Goal: Complete application form: Complete application form

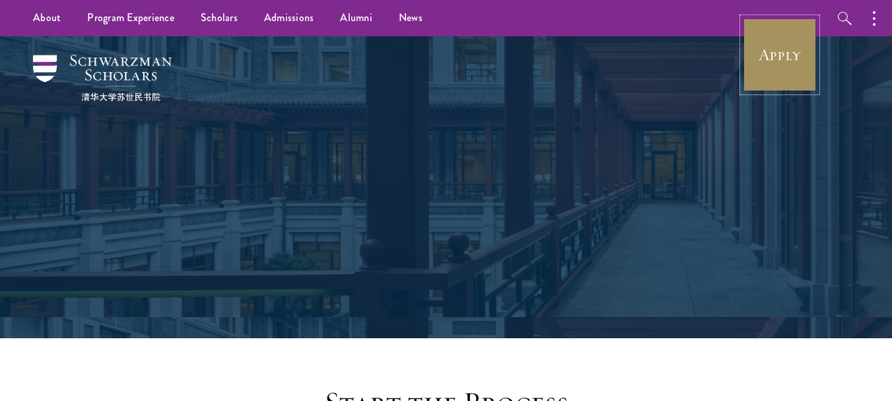
click at [782, 48] on link "Apply" at bounding box center [780, 55] width 74 height 74
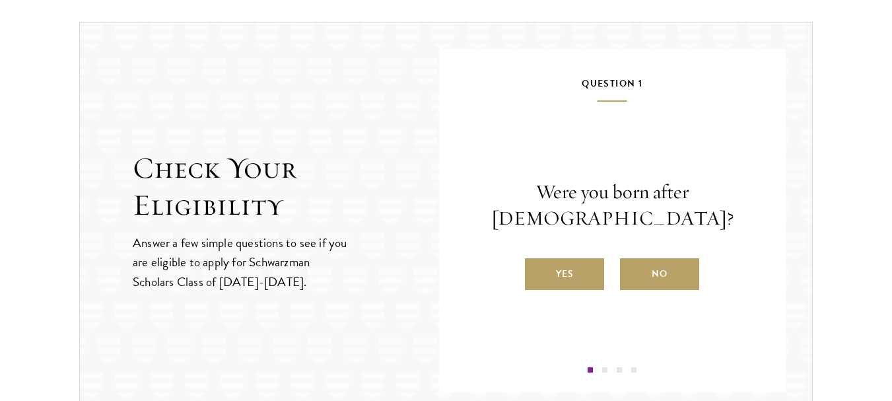
scroll to position [1380, 0]
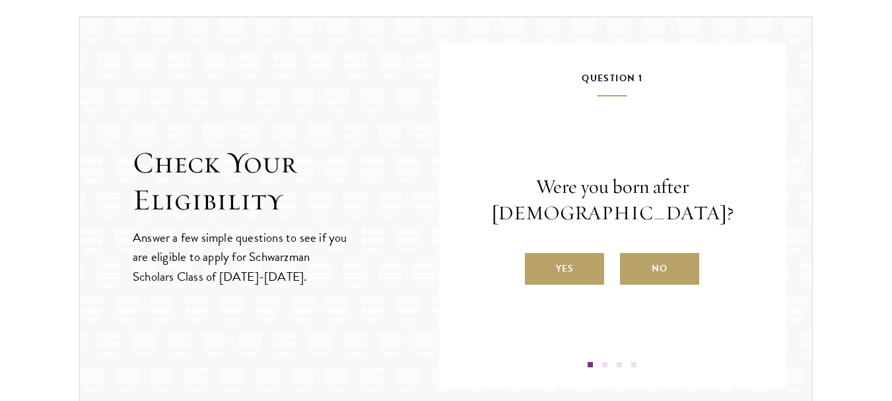
click at [892, 197] on html "About Overview Leadership Donors Program Experience Overview Curriculum Student…" at bounding box center [446, 178] width 892 height 3117
click at [558, 273] on label "Yes" at bounding box center [564, 269] width 79 height 32
click at [537, 266] on input "Yes" at bounding box center [531, 260] width 12 height 12
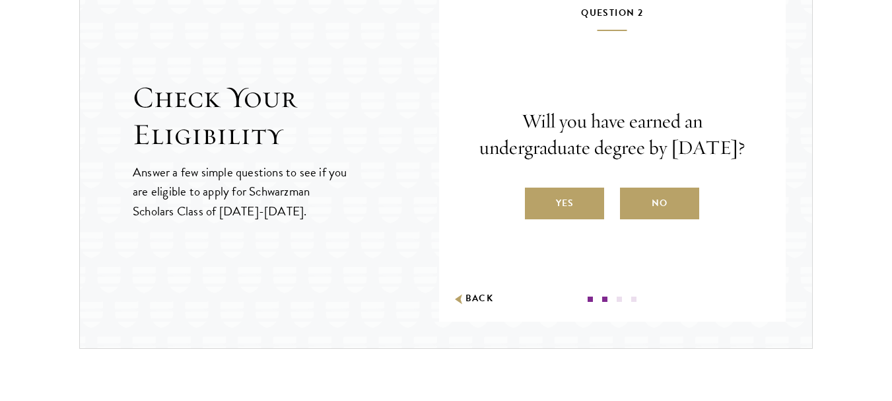
scroll to position [0, 0]
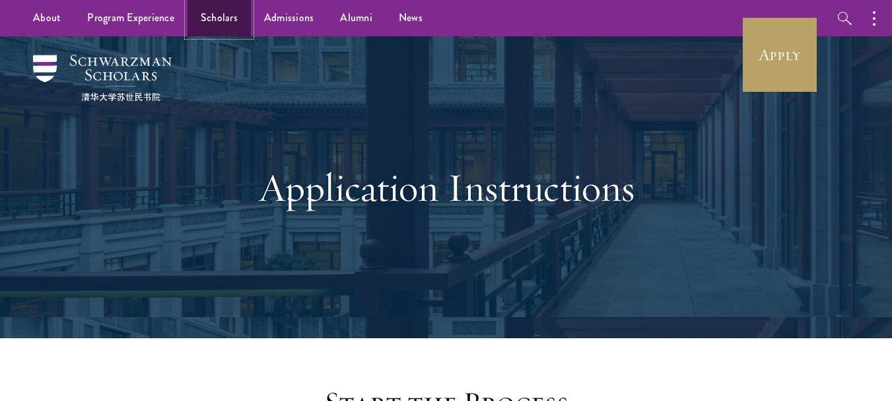
click at [206, 20] on link "Scholars" at bounding box center [219, 18] width 63 height 36
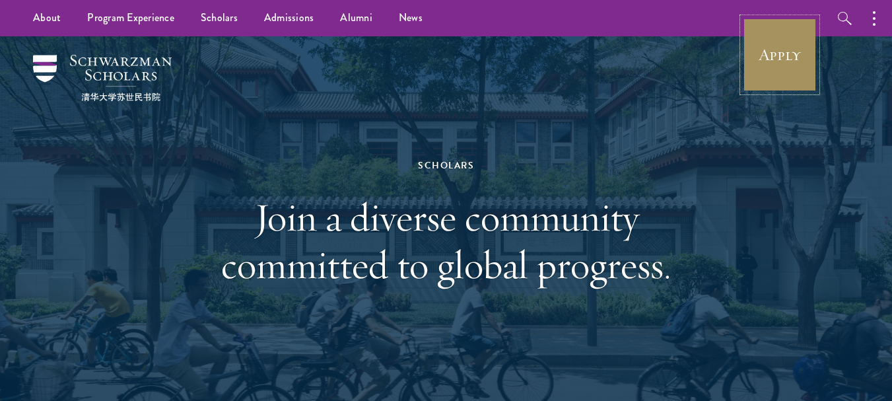
click at [780, 47] on link "Apply" at bounding box center [780, 55] width 74 height 74
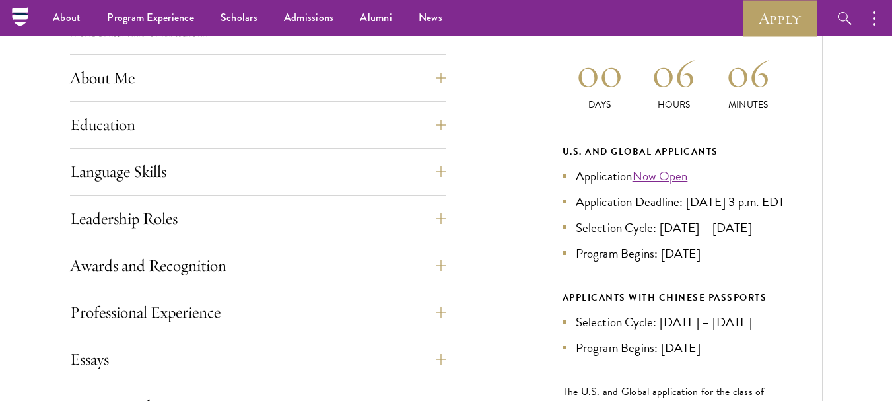
scroll to position [600, 0]
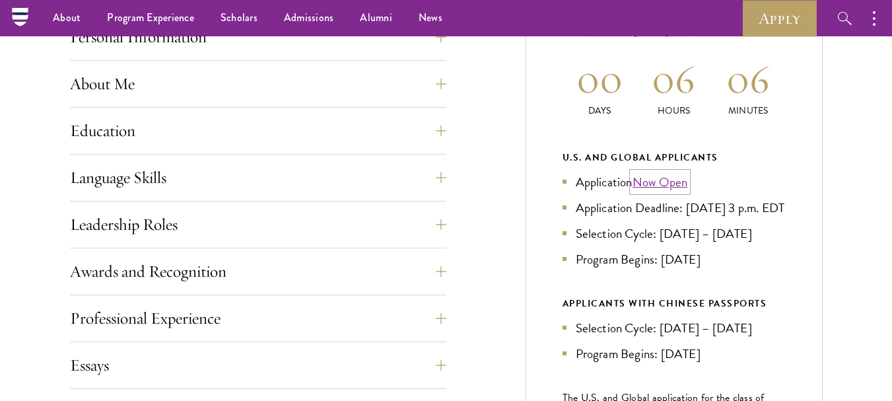
click at [657, 185] on link "Now Open" at bounding box center [660, 181] width 55 height 19
drag, startPoint x: 892, startPoint y: 107, endPoint x: 895, endPoint y: 75, distance: 32.5
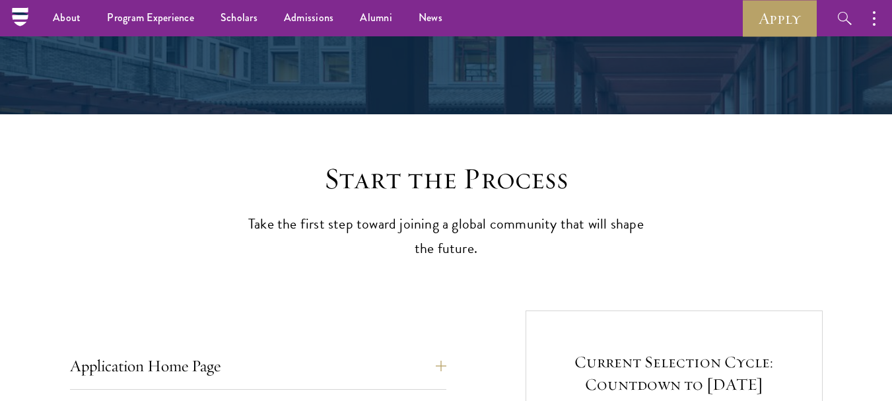
scroll to position [0, 0]
